Goal: Task Accomplishment & Management: Manage account settings

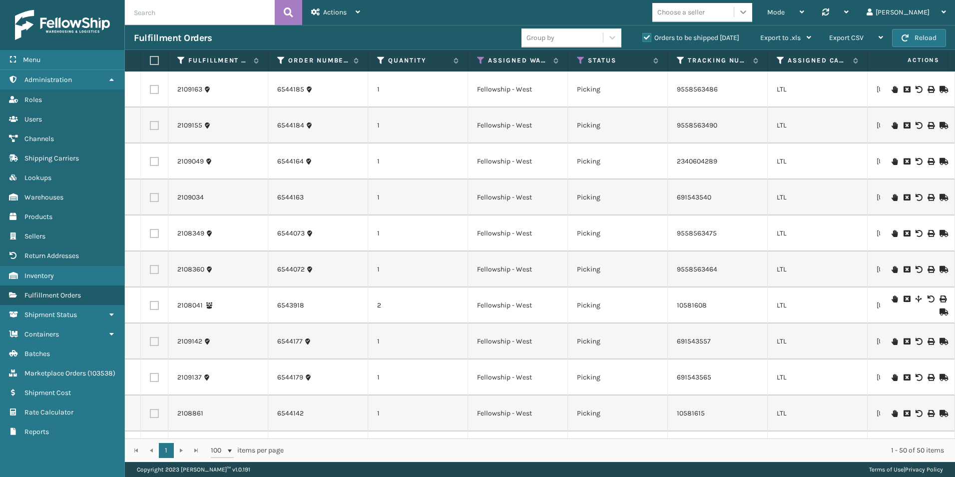
click at [746, 11] on icon at bounding box center [743, 11] width 6 height 3
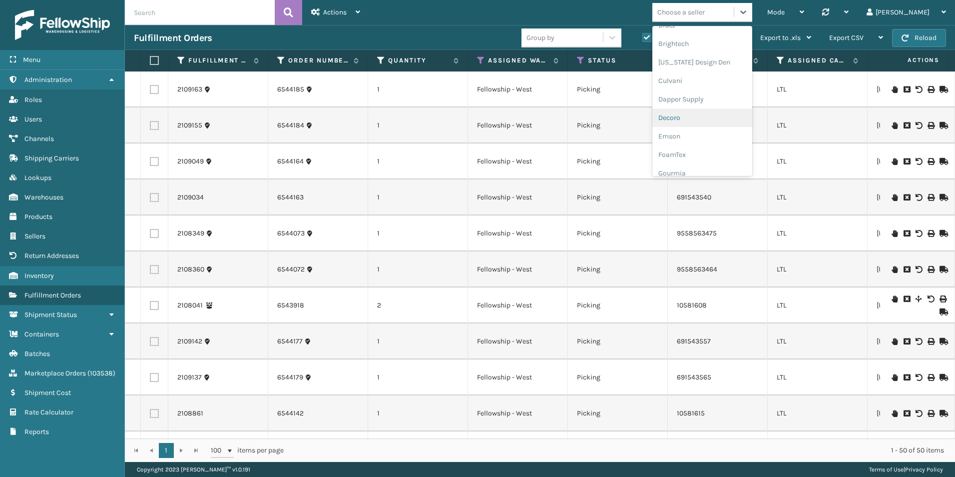
scroll to position [150, 0]
click at [721, 113] on div "Emson" at bounding box center [703, 109] width 100 height 18
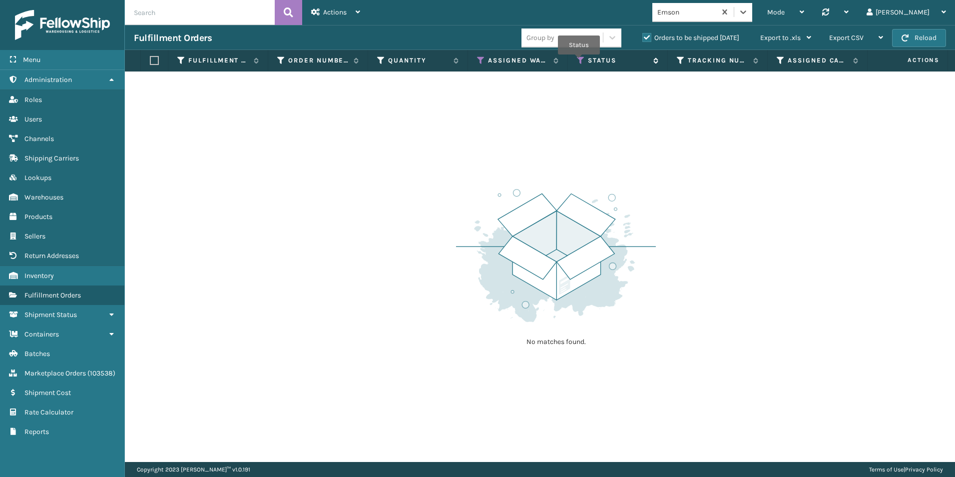
click at [579, 61] on icon at bounding box center [581, 60] width 8 height 9
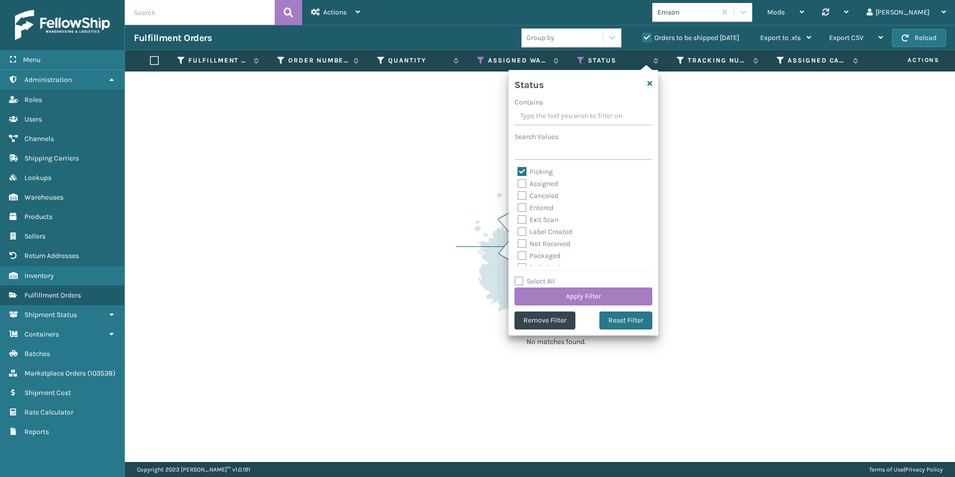
click at [527, 218] on label "Exit Scan" at bounding box center [538, 219] width 41 height 8
click at [518, 218] on input "Exit Scan" at bounding box center [518, 217] width 0 height 6
checkbox input "true"
click at [520, 171] on label "Picking" at bounding box center [535, 171] width 35 height 8
click at [518, 171] on input "Picking" at bounding box center [518, 169] width 0 height 6
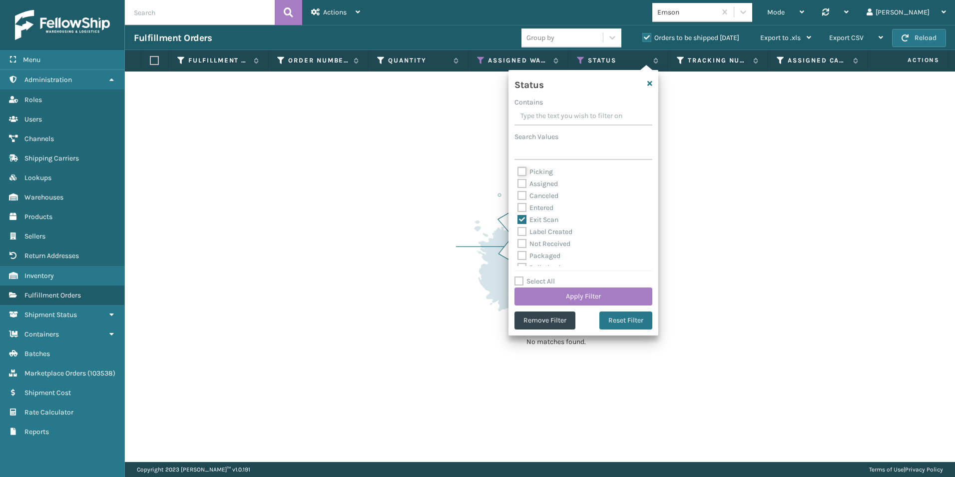
checkbox input "false"
click at [568, 301] on button "Apply Filter" at bounding box center [584, 296] width 138 height 18
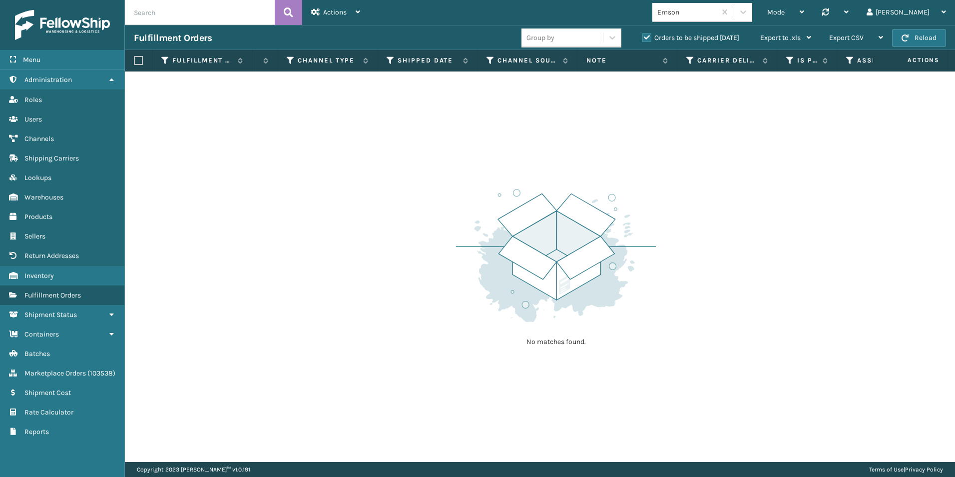
scroll to position [0, 1104]
click at [406, 52] on th "Shipped Date" at bounding box center [413, 60] width 100 height 21
click at [405, 59] on label "Shipped Date" at bounding box center [413, 60] width 60 height 9
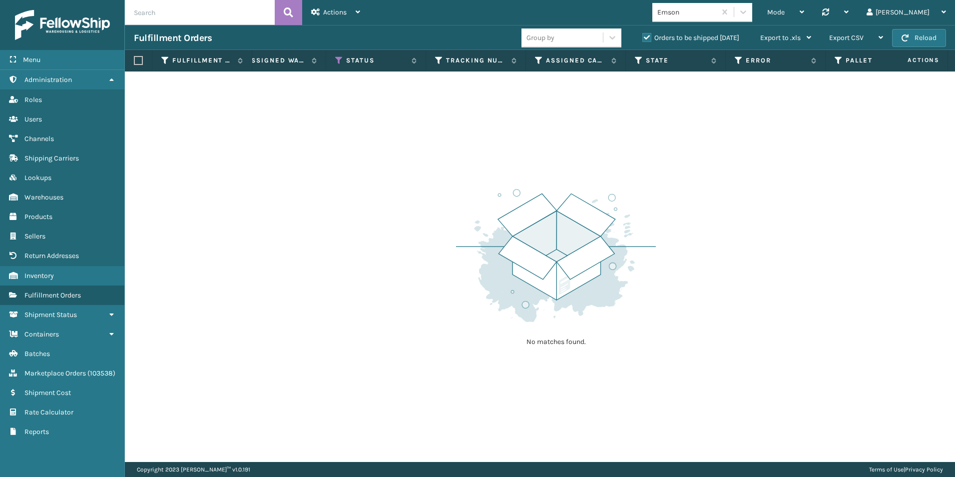
scroll to position [0, 842]
click at [462, 61] on label "Shipped Date" at bounding box center [460, 60] width 60 height 9
click at [540, 61] on icon at bounding box center [542, 60] width 8 height 9
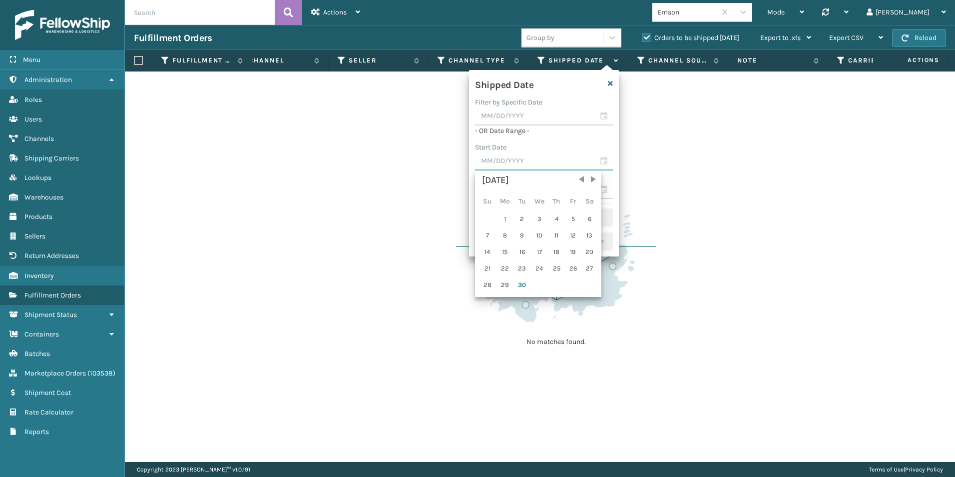
click at [603, 163] on input "text" at bounding box center [544, 161] width 138 height 18
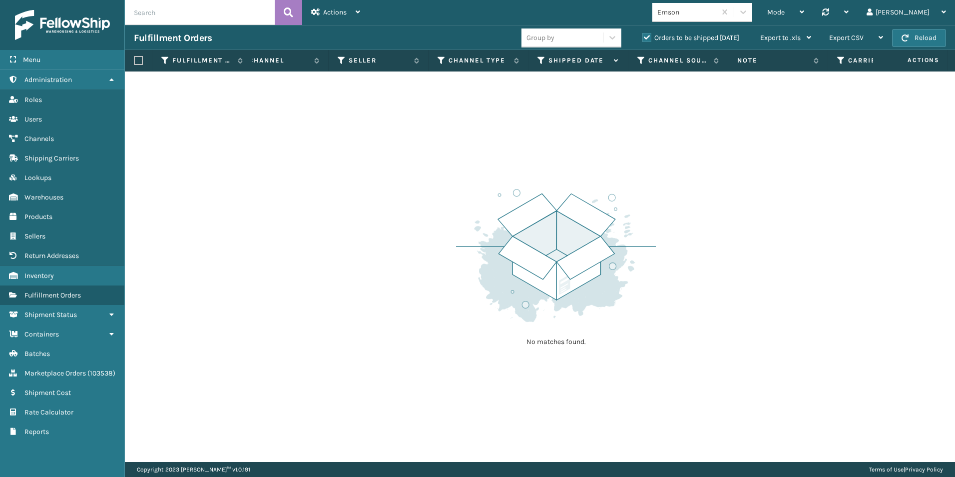
click at [699, 173] on div "No matches found." at bounding box center [540, 266] width 830 height 390
click at [543, 60] on icon at bounding box center [542, 60] width 8 height 9
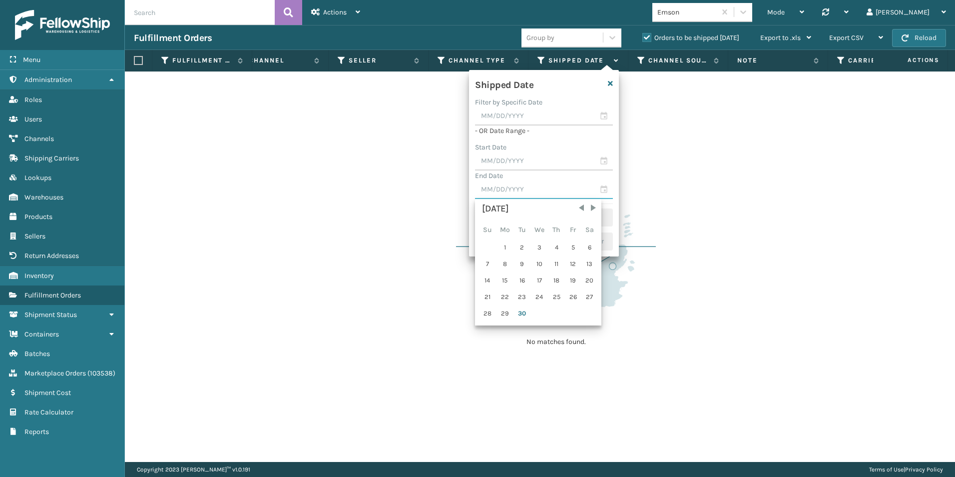
click at [604, 188] on input "text" at bounding box center [544, 190] width 138 height 18
click at [522, 313] on div "30" at bounding box center [522, 313] width 15 height 15
type input "[DATE]"
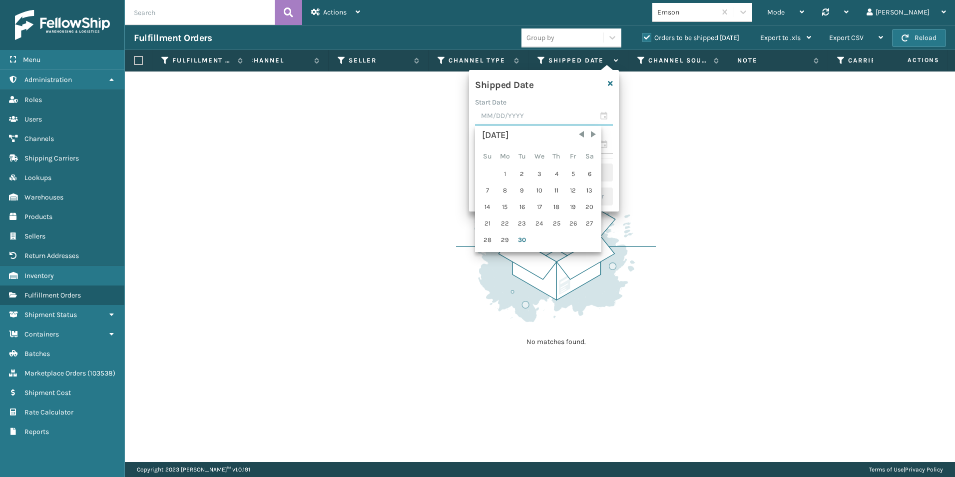
click at [602, 115] on input "text" at bounding box center [544, 116] width 138 height 18
click at [485, 227] on div "21" at bounding box center [487, 223] width 15 height 15
type input "[DATE]"
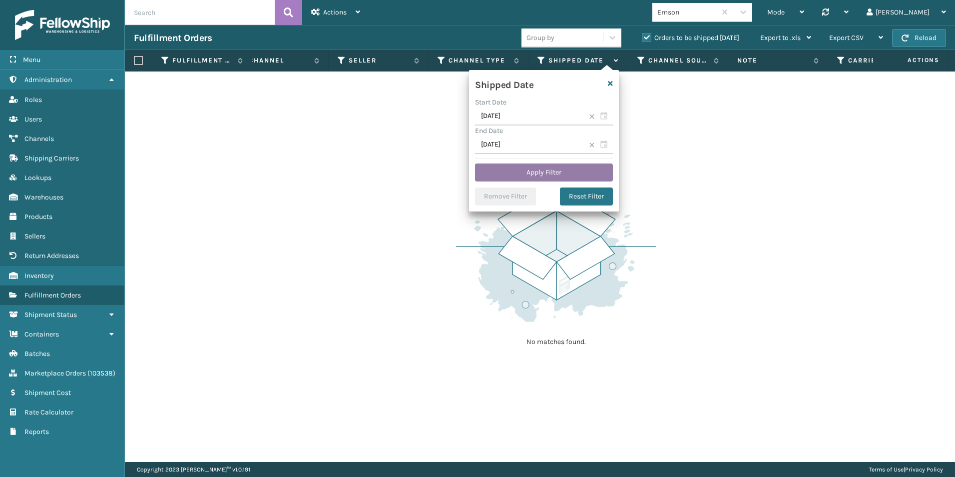
click at [544, 172] on button "Apply Filter" at bounding box center [544, 172] width 138 height 18
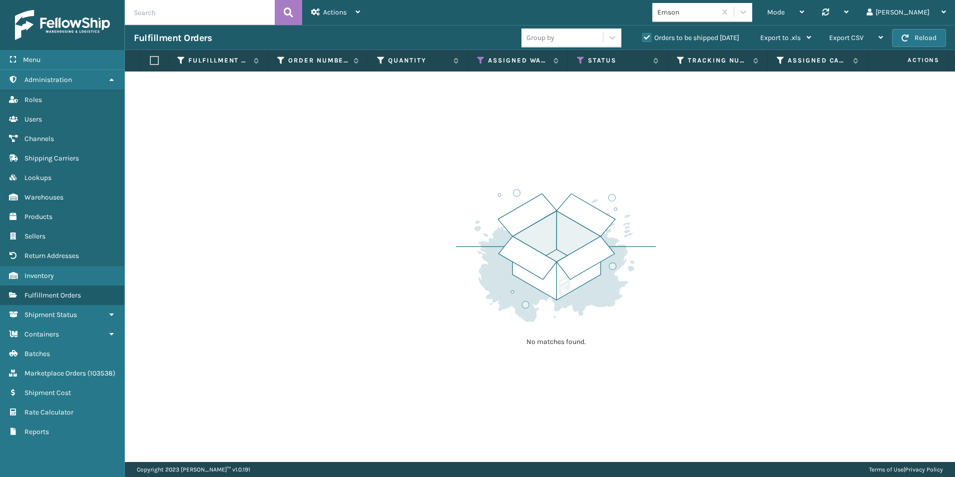
click at [645, 36] on label "Orders to be shipped [DATE]" at bounding box center [691, 37] width 97 height 8
click at [643, 36] on input "Orders to be shipped [DATE]" at bounding box center [643, 35] width 0 height 6
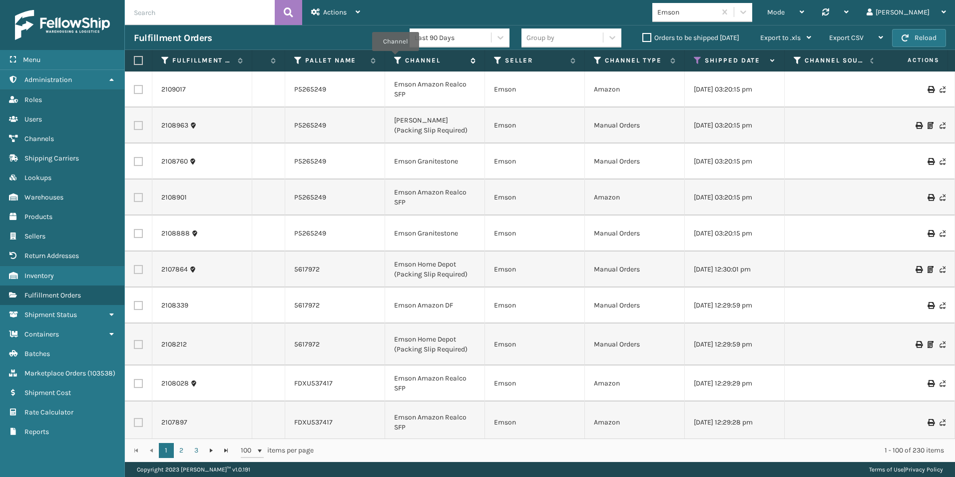
click at [396, 58] on icon at bounding box center [398, 60] width 8 height 9
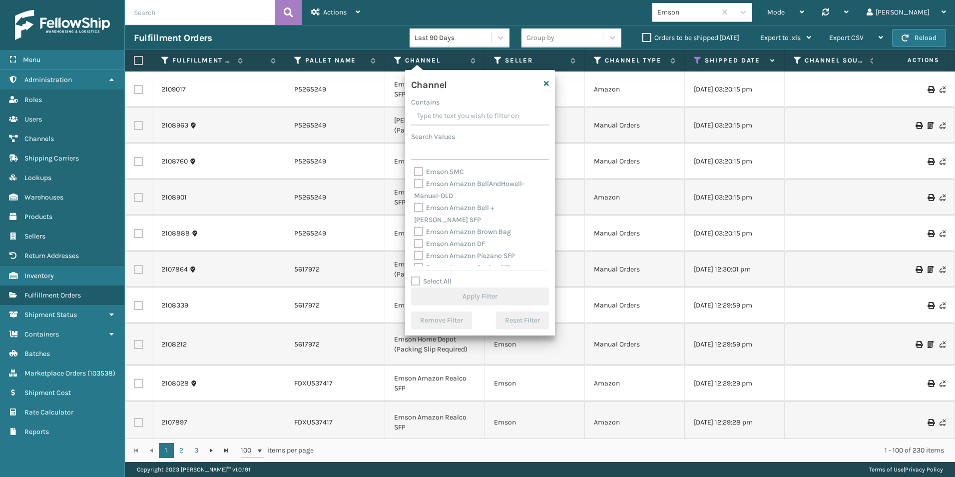
click at [427, 121] on input "Contains" at bounding box center [480, 116] width 138 height 18
type input "packing slip required"
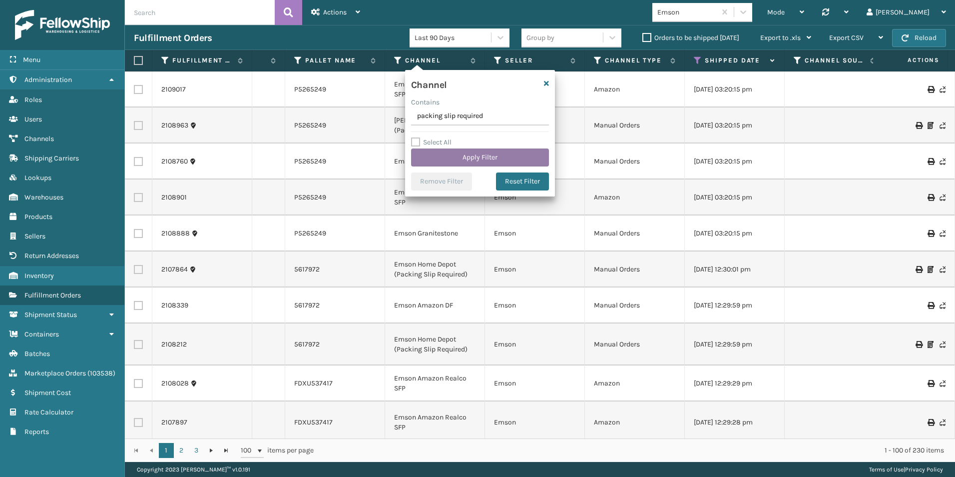
click at [466, 158] on button "Apply Filter" at bounding box center [480, 157] width 138 height 18
